Goal: Information Seeking & Learning: Learn about a topic

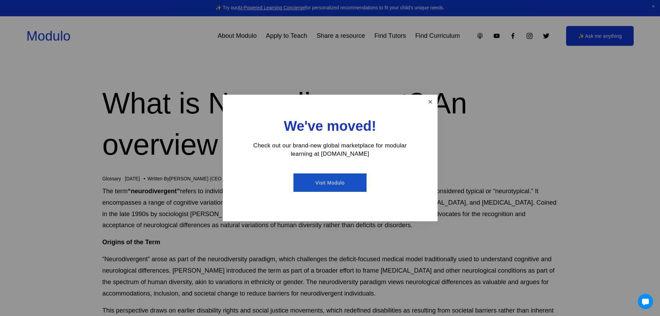
click at [428, 103] on link "Close" at bounding box center [430, 102] width 12 height 12
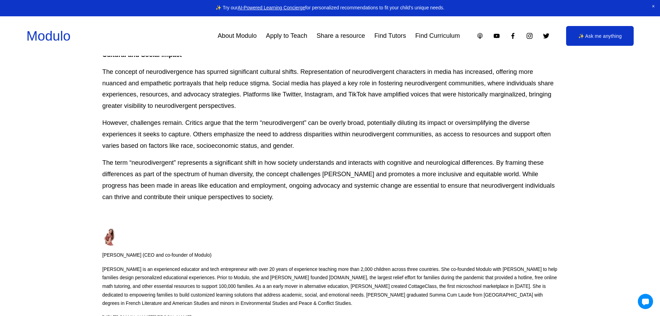
scroll to position [693, 0]
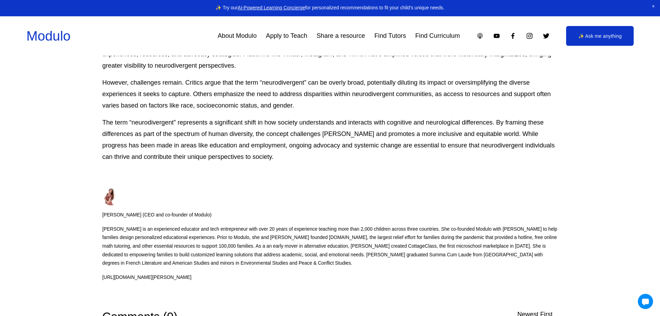
click at [223, 276] on div "[PERSON_NAME] (CEO and co-founder of Modulo) [PERSON_NAME] is an experienced ed…" at bounding box center [329, 231] width 455 height 99
click at [225, 281] on div "[PERSON_NAME] (CEO and co-founder of Modulo) [PERSON_NAME] is an experienced ed…" at bounding box center [329, 231] width 455 height 99
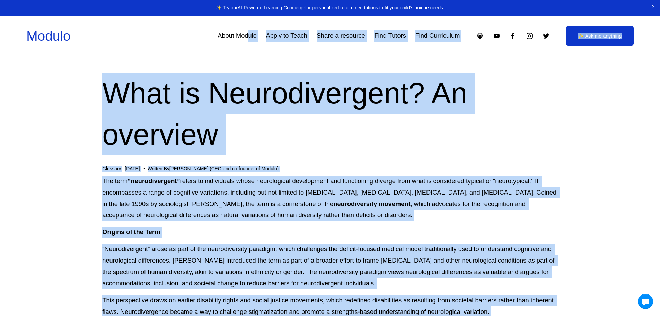
scroll to position [0, 0]
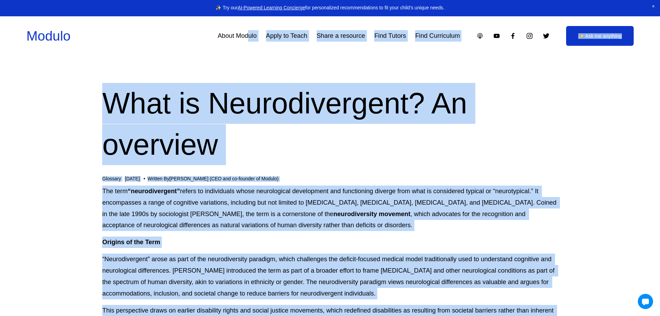
drag, startPoint x: 315, startPoint y: 230, endPoint x: 91, endPoint y: 27, distance: 301.9
copy div "Lorem Ipsumd Sitam co Adipi Elits d eiusmodt Inci Utlabo Etdo Magnaaliqu ✨ Eni …"
click at [255, 144] on h1 "What is Neurodivergent? An overview" at bounding box center [329, 124] width 455 height 82
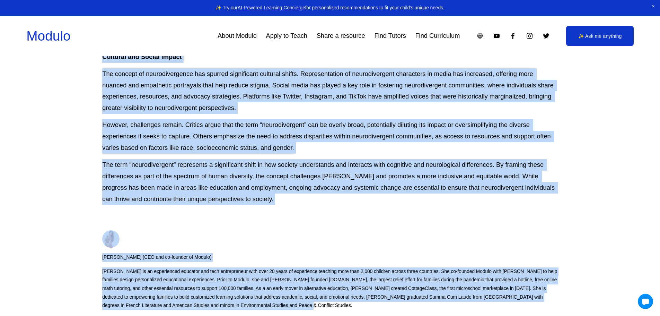
scroll to position [669, 0]
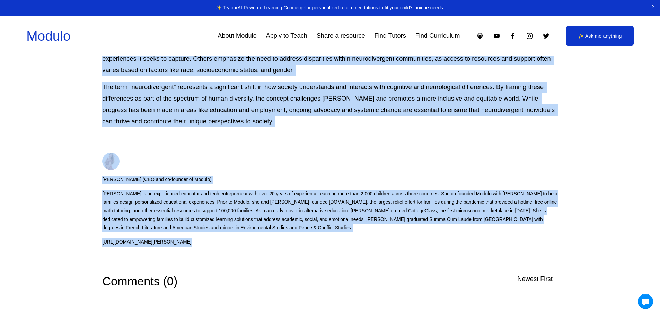
drag, startPoint x: 104, startPoint y: 101, endPoint x: 288, endPoint y: 311, distance: 279.7
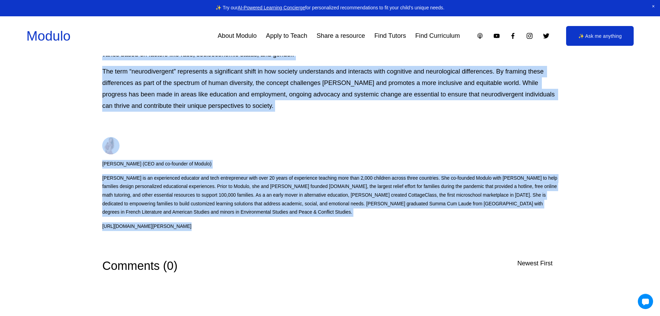
copy div "Lore ip Dolorsitametco? Ad elitsedd Eiusmodt Inc 5 Utlabor Et Dolorem Aliqua (E…"
